Goal: Task Accomplishment & Management: Manage account settings

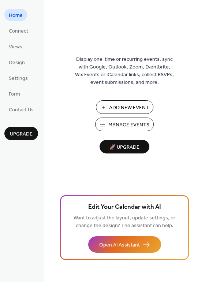
click at [129, 123] on span "Manage Events" at bounding box center [128, 125] width 41 height 8
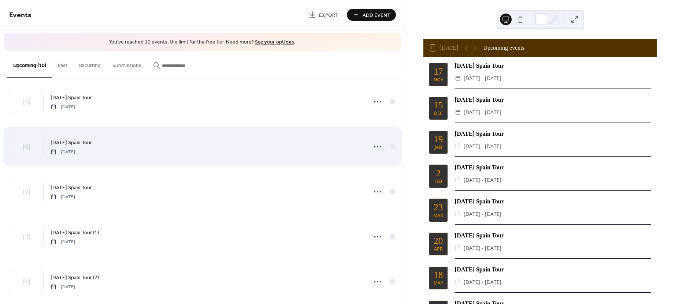
scroll to position [245, 0]
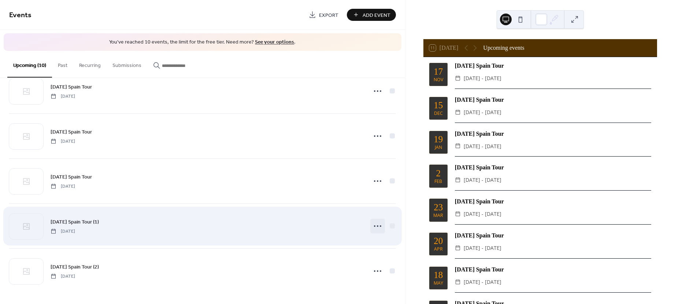
click at [374, 227] on icon at bounding box center [378, 226] width 12 height 12
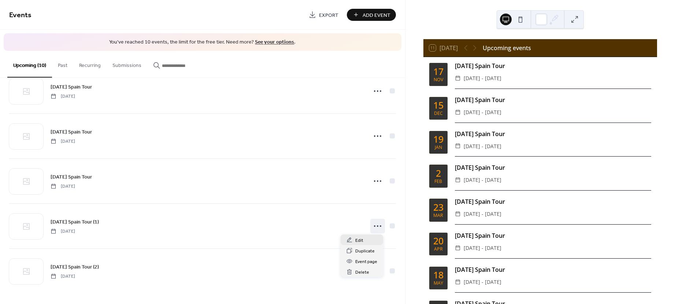
scroll to position [239, 0]
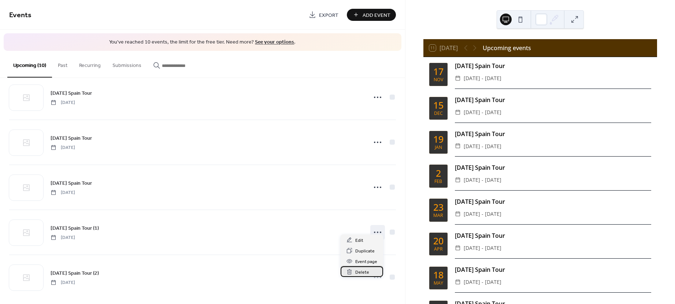
click at [360, 272] on span "Delete" at bounding box center [362, 273] width 14 height 8
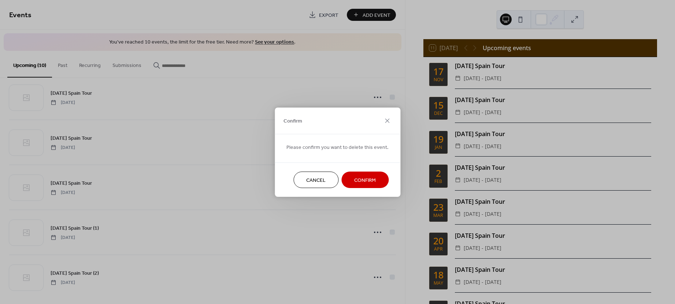
click at [355, 181] on span "Confirm" at bounding box center [365, 180] width 22 height 8
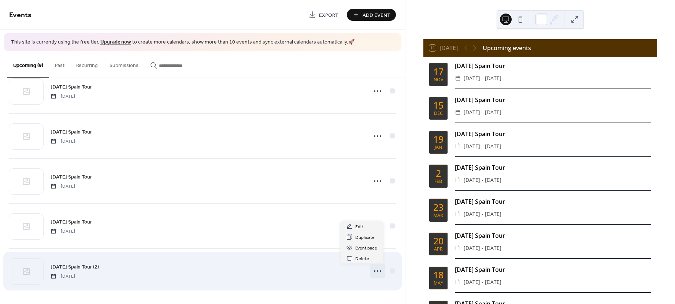
click at [380, 274] on icon at bounding box center [378, 271] width 12 height 12
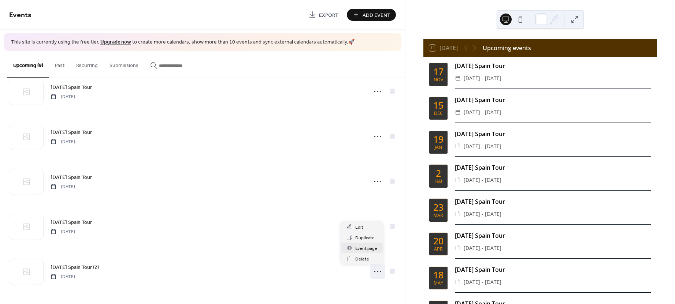
scroll to position [196, 0]
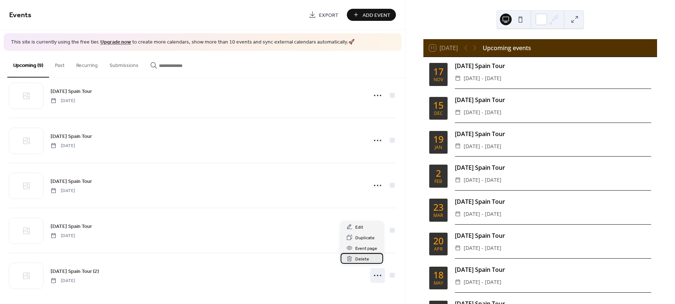
click at [361, 262] on span "Delete" at bounding box center [362, 260] width 14 height 8
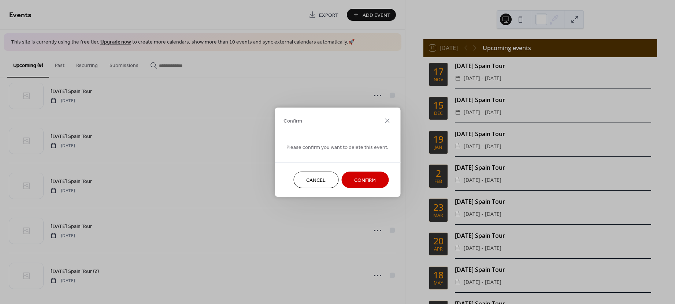
click at [356, 179] on span "Confirm" at bounding box center [365, 180] width 22 height 8
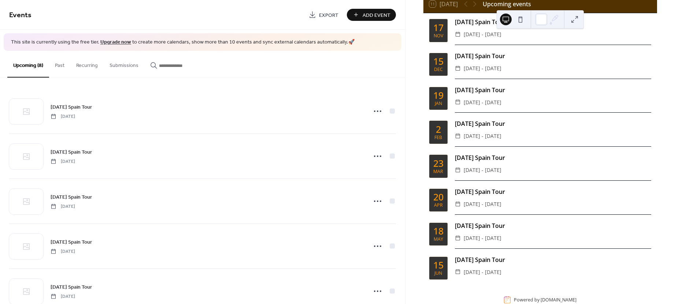
scroll to position [59, 0]
